Goal: Information Seeking & Learning: Learn about a topic

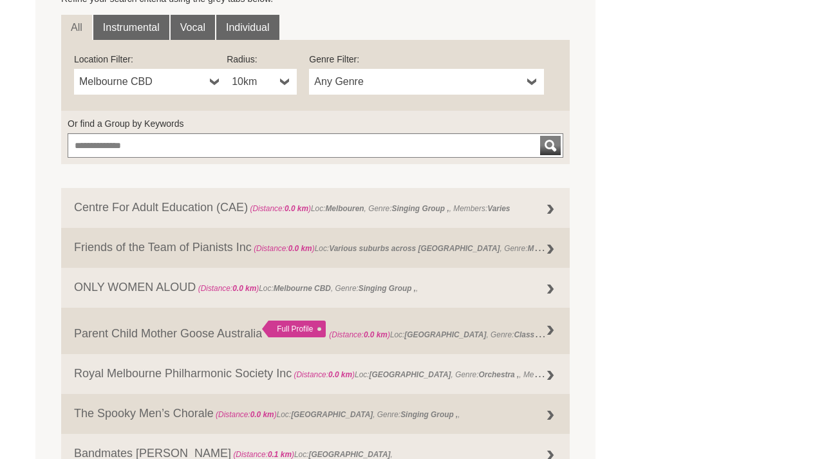
scroll to position [474, 0]
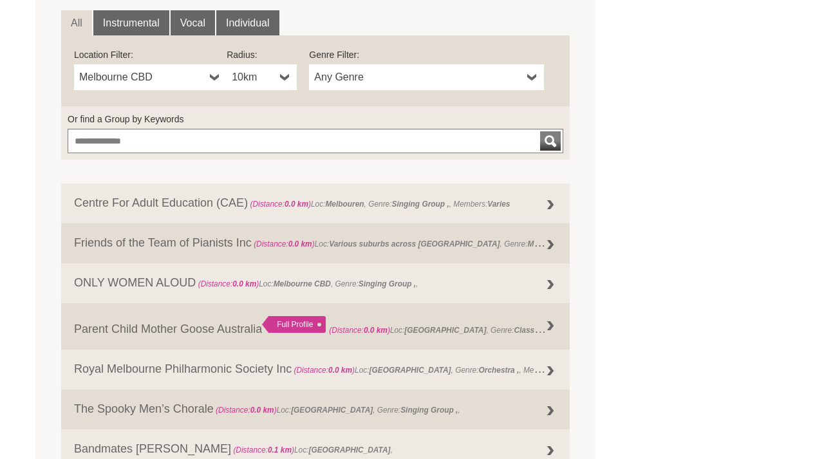
click at [187, 73] on span "Melbourne CBD" at bounding box center [142, 77] width 126 height 15
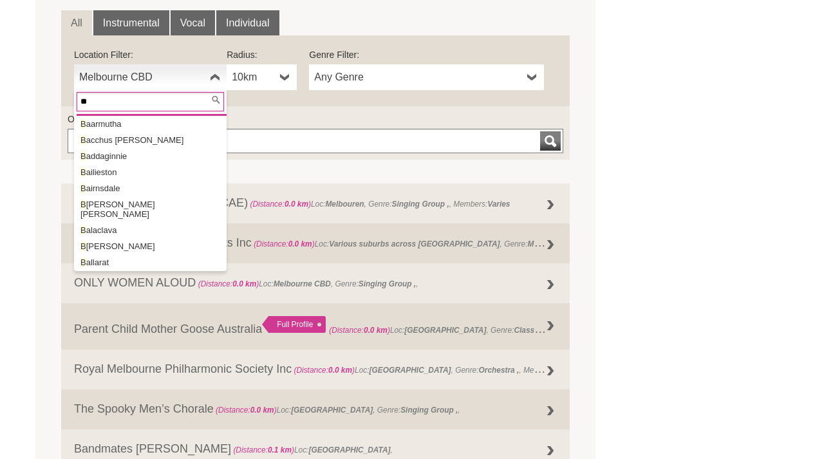
scroll to position [0, 0]
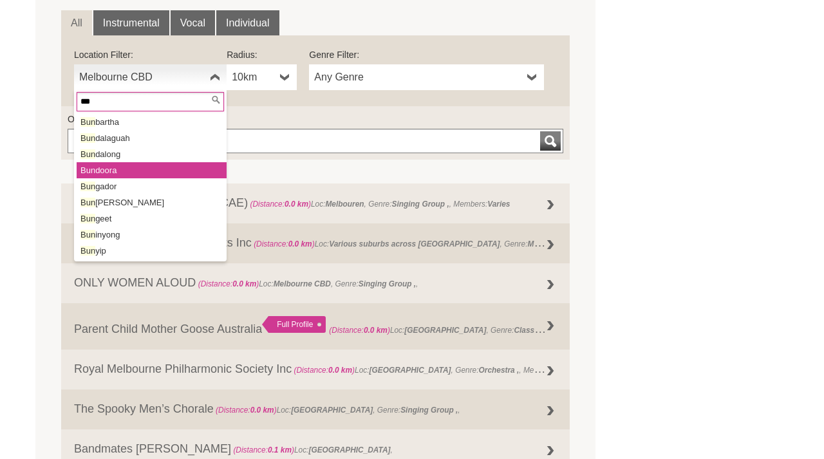
type input "***"
click at [123, 166] on li "Bun doora" at bounding box center [152, 170] width 150 height 16
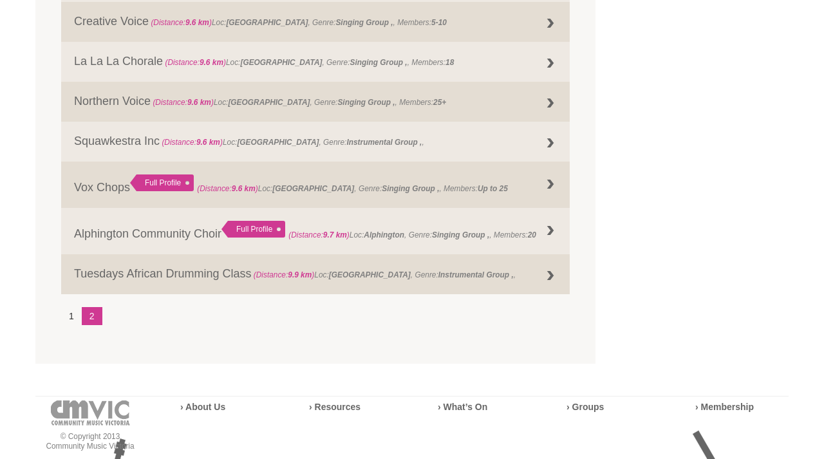
scroll to position [1642, 0]
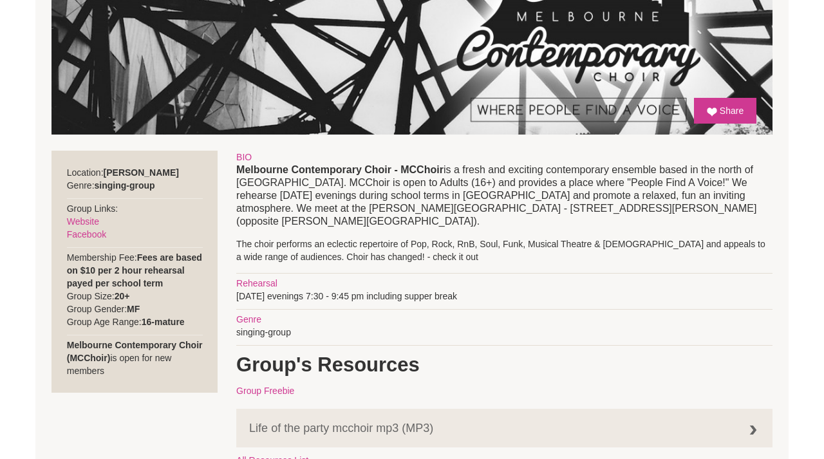
scroll to position [388, 0]
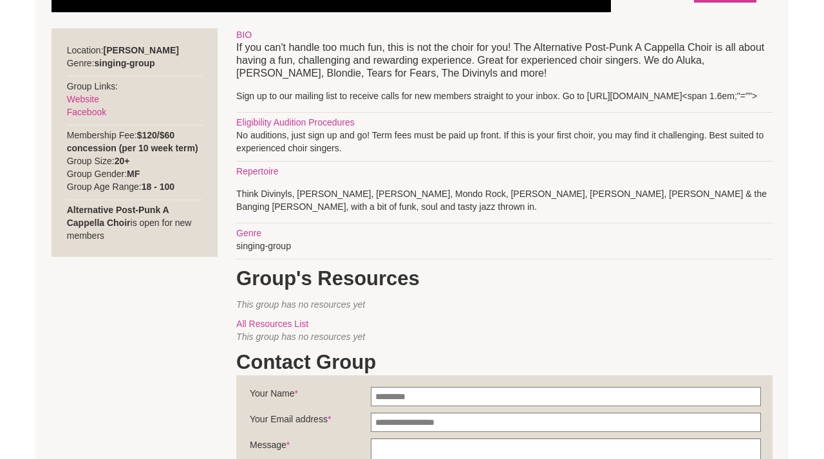
scroll to position [464, 0]
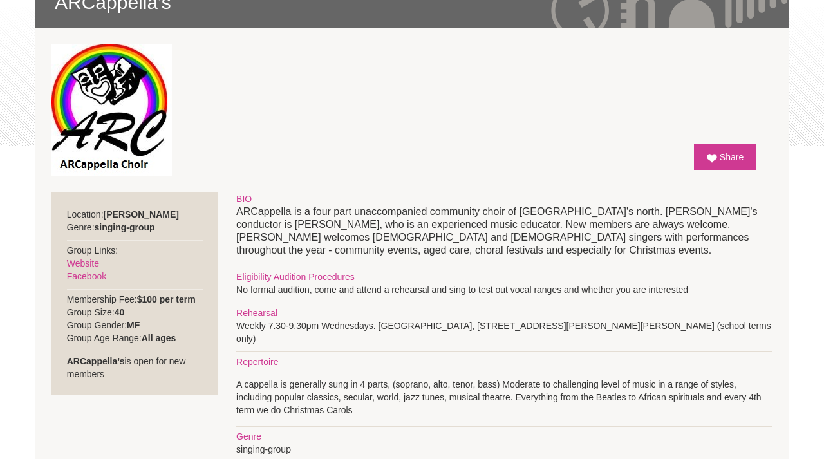
scroll to position [242, 0]
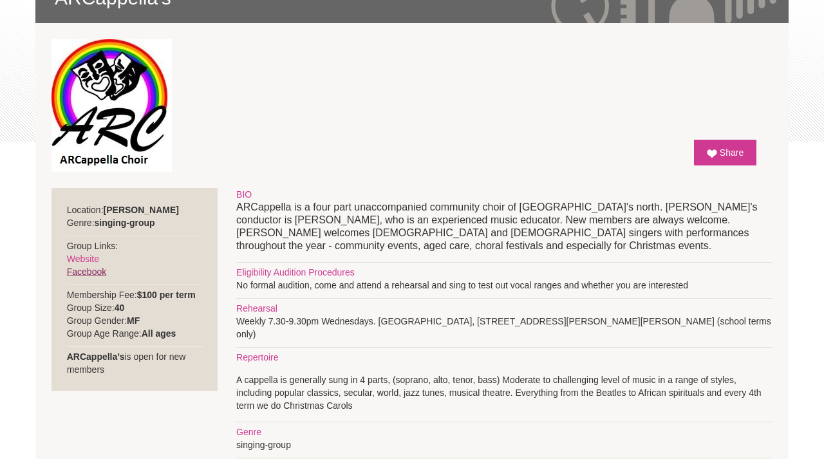
click at [92, 274] on link "Facebook" at bounding box center [86, 272] width 39 height 10
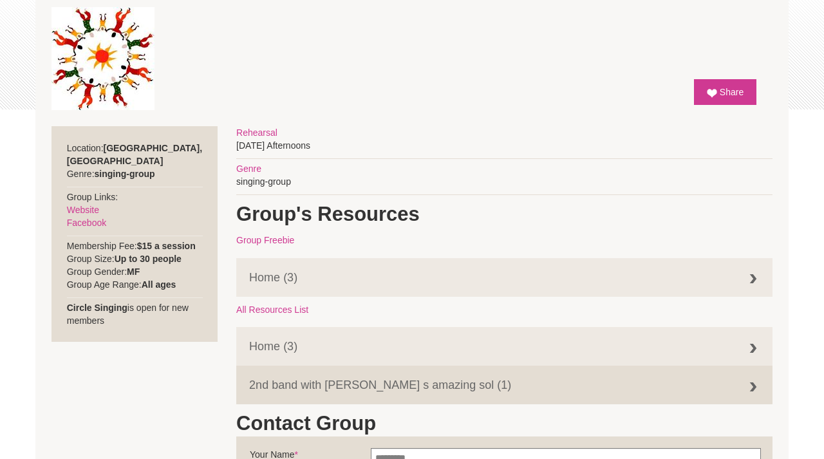
scroll to position [277, 0]
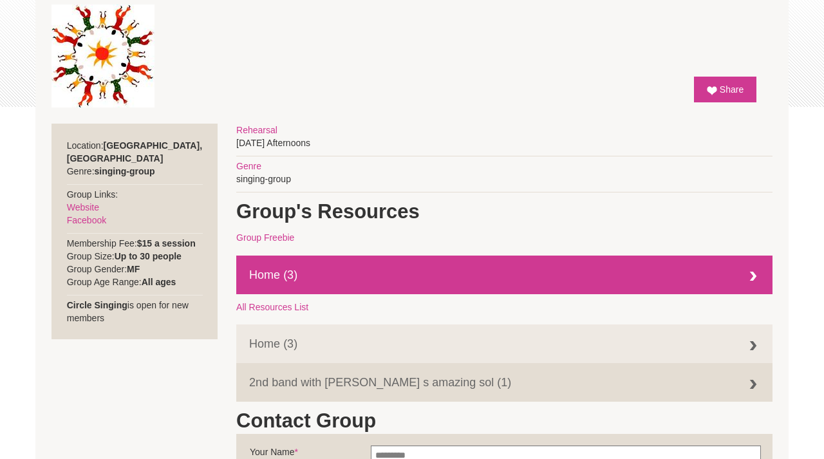
click at [276, 276] on link "Home (3)" at bounding box center [504, 275] width 536 height 39
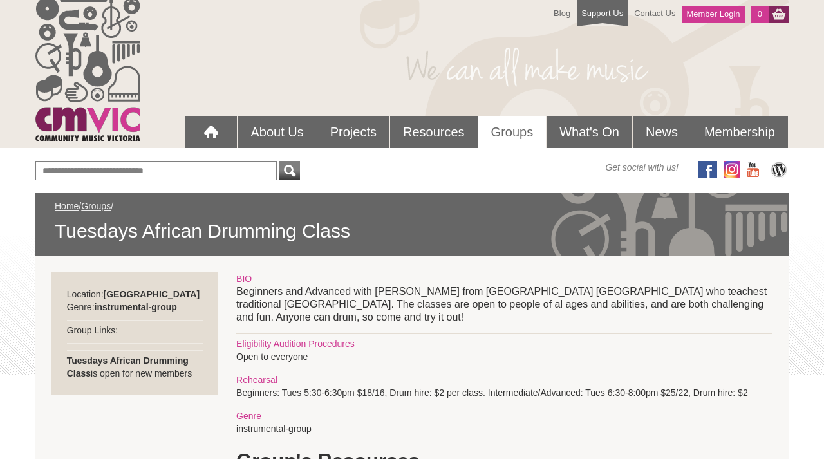
scroll to position [12, 0]
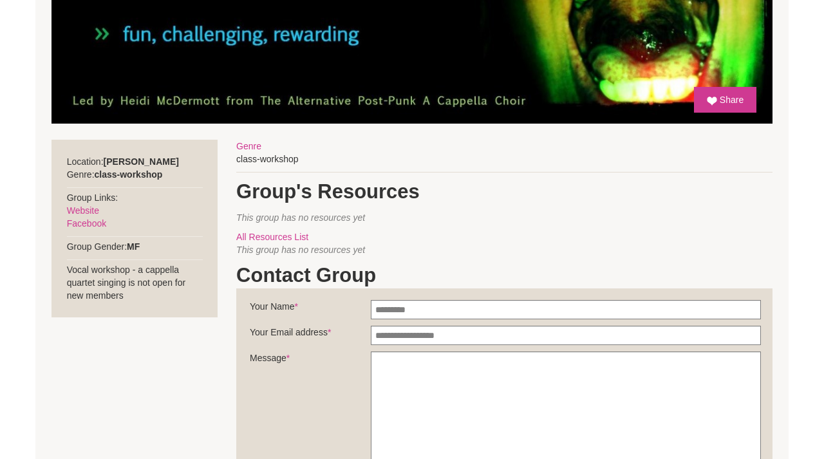
scroll to position [399, 0]
